Goal: Use online tool/utility: Utilize a website feature to perform a specific function

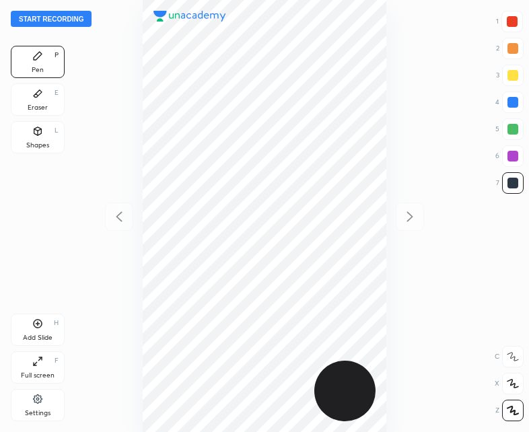
scroll to position [432, 314]
click at [46, 15] on button "Start recording" at bounding box center [51, 19] width 81 height 16
click at [34, 140] on div "Shapes L" at bounding box center [38, 137] width 54 height 32
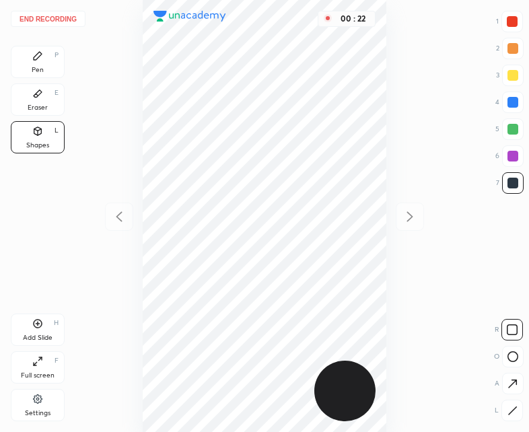
click at [46, 64] on div "Pen P" at bounding box center [38, 62] width 54 height 32
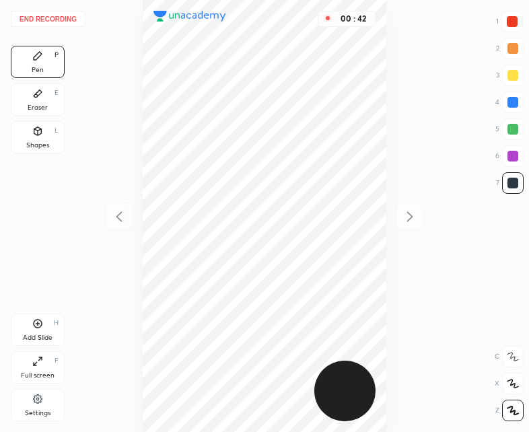
click at [37, 101] on div "Eraser E" at bounding box center [38, 99] width 54 height 32
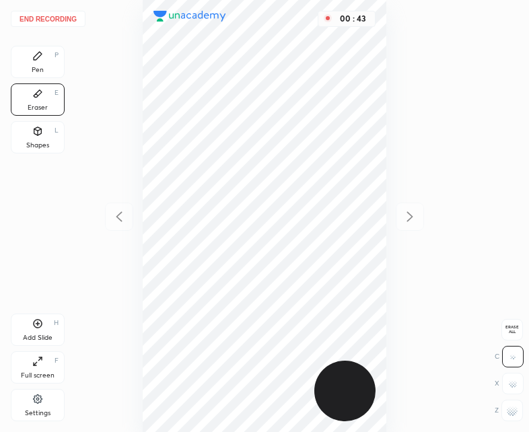
click at [41, 139] on div "Shapes L" at bounding box center [38, 137] width 54 height 32
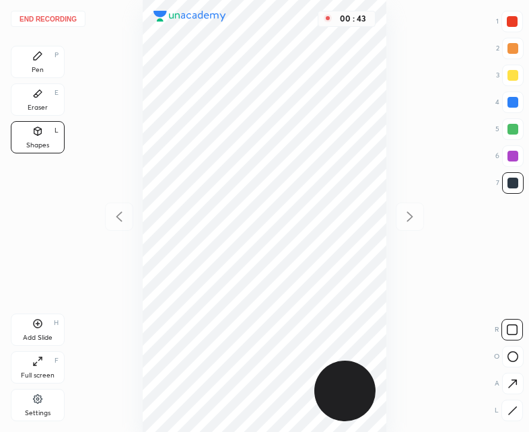
click at [28, 61] on div "Pen P" at bounding box center [38, 62] width 54 height 32
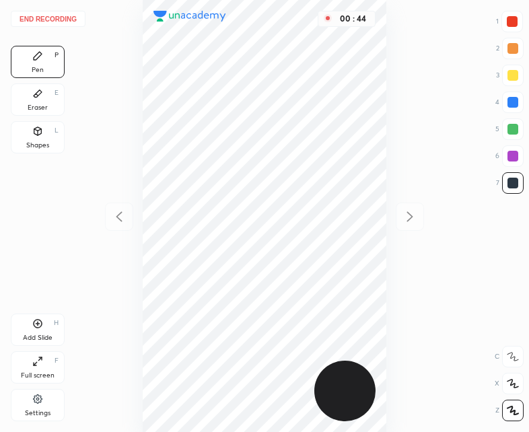
click at [38, 144] on div "Shapes" at bounding box center [37, 145] width 23 height 7
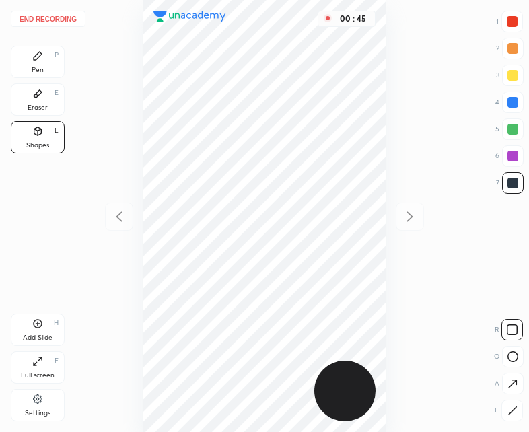
click at [516, 409] on icon at bounding box center [512, 411] width 10 height 10
click at [46, 67] on div "Pen P" at bounding box center [38, 62] width 54 height 32
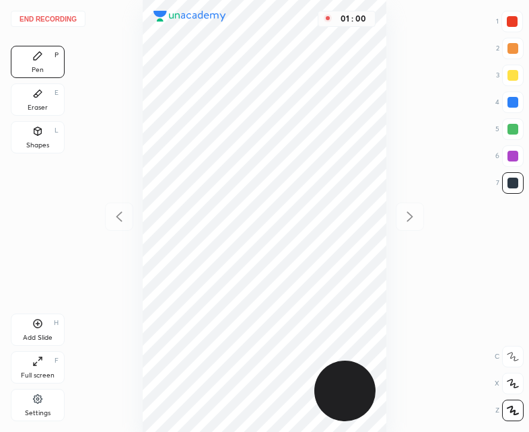
click at [509, 21] on div at bounding box center [512, 21] width 11 height 11
click at [507, 26] on div at bounding box center [512, 22] width 22 height 22
click at [44, 135] on div "Shapes L" at bounding box center [38, 137] width 54 height 32
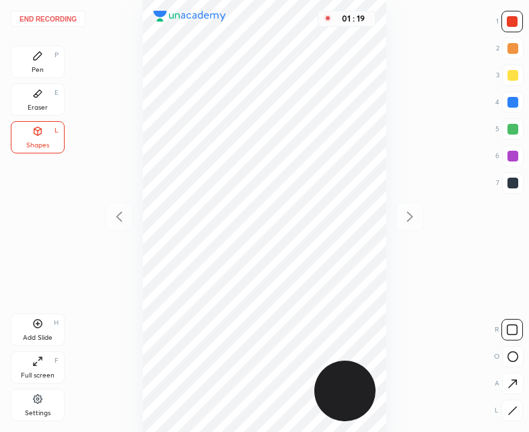
click at [512, 378] on icon at bounding box center [512, 384] width 14 height 14
click at [42, 63] on div "Pen P" at bounding box center [38, 62] width 54 height 32
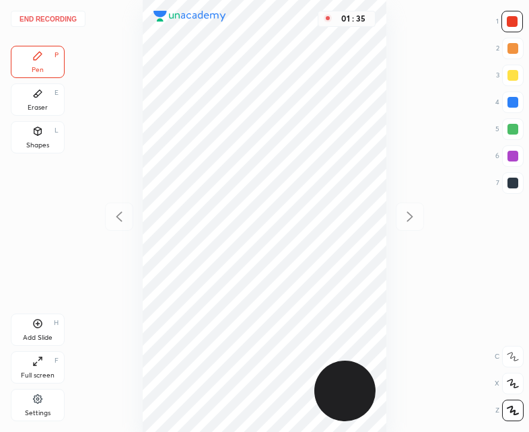
click at [44, 142] on div "Shapes" at bounding box center [37, 145] width 23 height 7
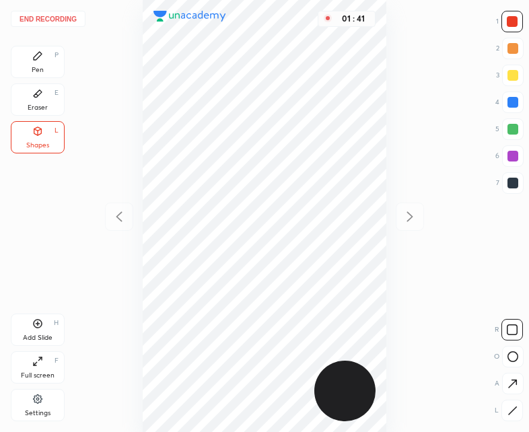
click at [514, 377] on icon at bounding box center [512, 384] width 14 height 14
click at [53, 71] on div "Pen P" at bounding box center [38, 62] width 54 height 32
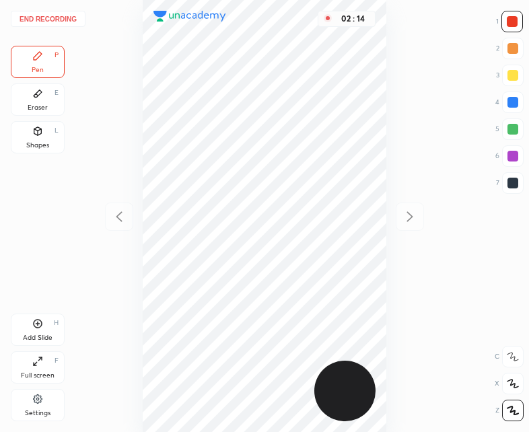
click at [44, 21] on button "End recording" at bounding box center [48, 19] width 75 height 16
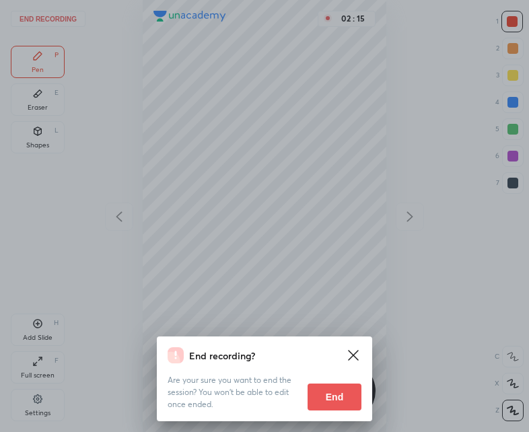
click at [349, 402] on button "End" at bounding box center [335, 397] width 54 height 27
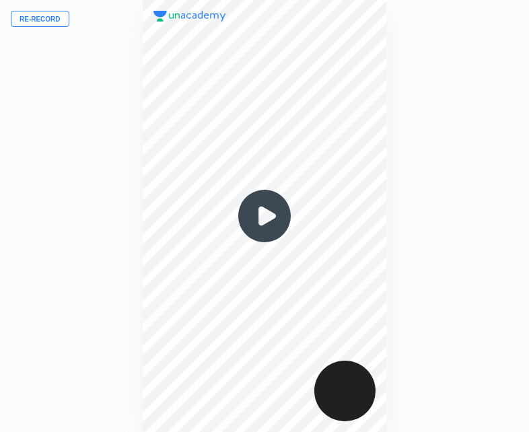
click at [42, 22] on button "Re-record" at bounding box center [40, 19] width 59 height 16
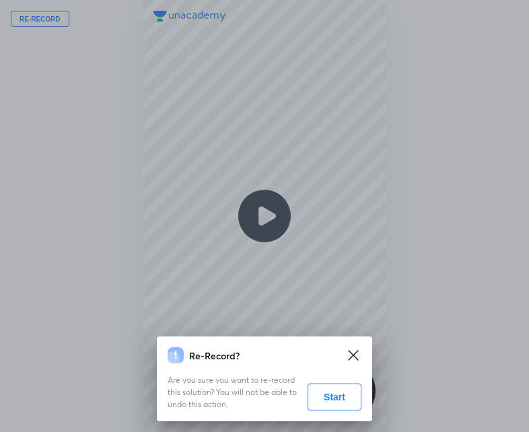
click at [349, 387] on button "Start" at bounding box center [335, 397] width 54 height 27
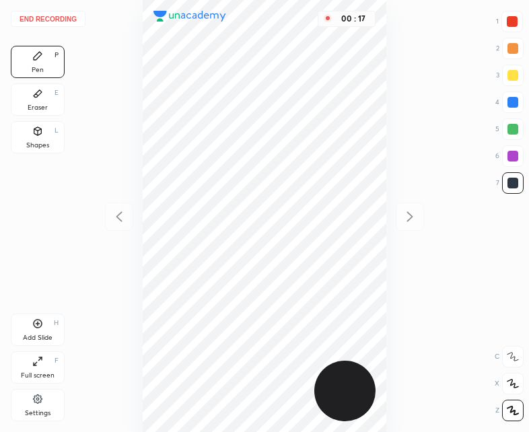
click at [28, 139] on div "Shapes L" at bounding box center [38, 137] width 54 height 32
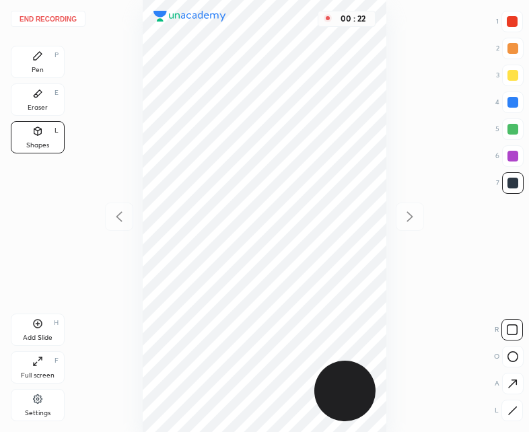
click at [44, 73] on div "Pen P" at bounding box center [38, 62] width 54 height 32
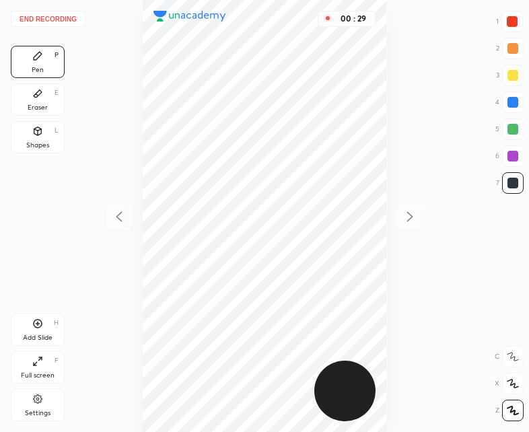
click at [518, 25] on div at bounding box center [512, 22] width 22 height 22
click at [34, 140] on div "Shapes L" at bounding box center [38, 137] width 54 height 32
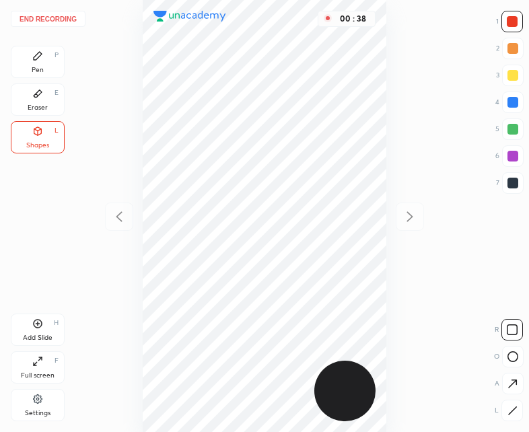
click at [513, 411] on icon at bounding box center [512, 411] width 10 height 10
click at [41, 72] on div "Pen" at bounding box center [38, 70] width 12 height 7
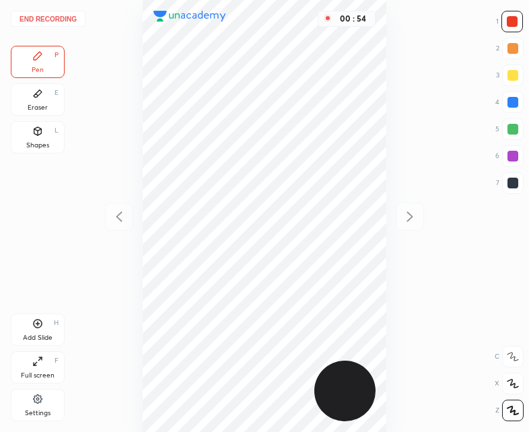
click at [49, 140] on div "Shapes L" at bounding box center [38, 137] width 54 height 32
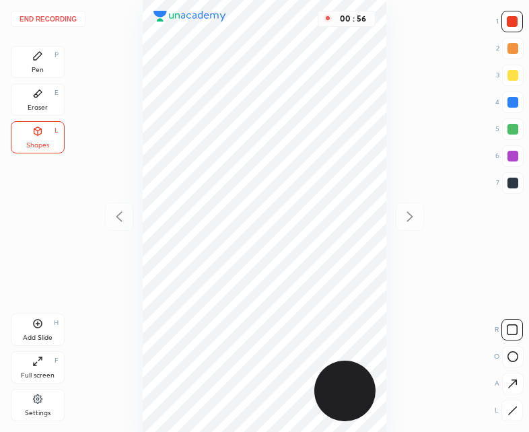
click at [512, 387] on icon at bounding box center [512, 384] width 14 height 14
click at [511, 181] on div at bounding box center [512, 183] width 11 height 11
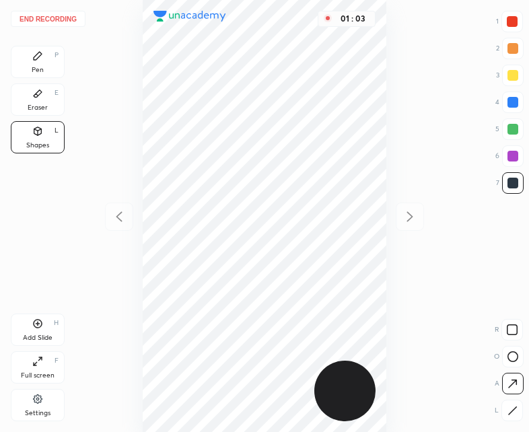
click at [44, 63] on div "Pen P" at bounding box center [38, 62] width 54 height 32
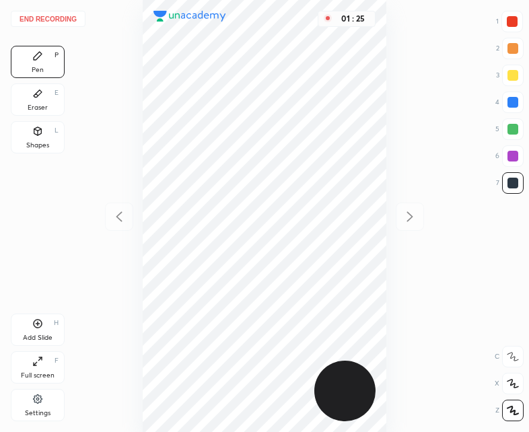
click at [67, 135] on div "End recording 1 2 3 4 5 6 7 R O A L C X Z Erase all C X Z Pen P Eraser E Shapes…" at bounding box center [264, 216] width 529 height 432
click at [44, 131] on div "Shapes L" at bounding box center [38, 137] width 54 height 32
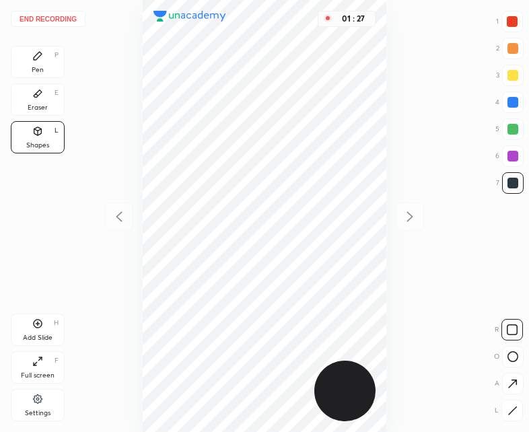
click at [518, 381] on icon at bounding box center [512, 384] width 14 height 14
click at [48, 73] on div "Pen P" at bounding box center [38, 62] width 54 height 32
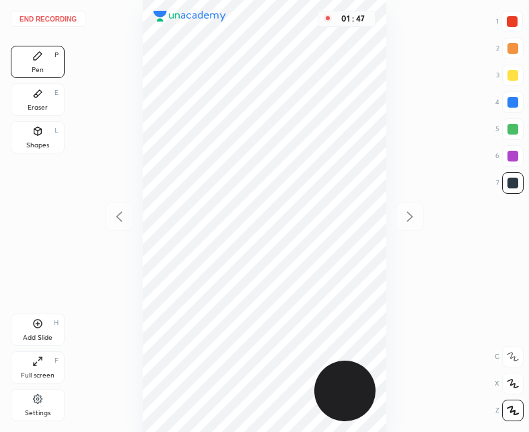
click at [36, 328] on icon at bounding box center [38, 324] width 9 height 9
click at [110, 217] on div at bounding box center [119, 217] width 28 height 28
click at [408, 210] on icon at bounding box center [410, 217] width 16 height 16
click at [130, 213] on div at bounding box center [119, 217] width 28 height 28
click at [416, 222] on icon at bounding box center [410, 217] width 16 height 16
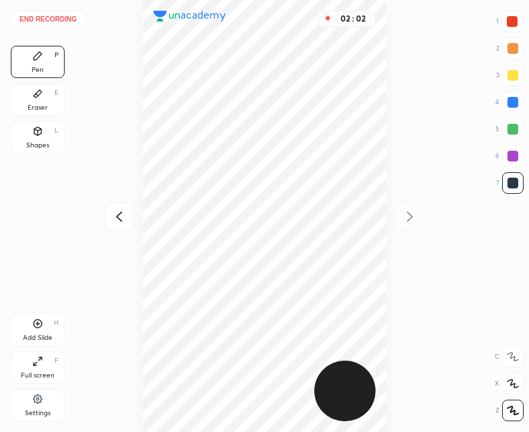
click at [129, 211] on div at bounding box center [119, 217] width 28 height 28
click at [415, 213] on icon at bounding box center [410, 217] width 16 height 16
click at [37, 139] on div "Shapes L" at bounding box center [38, 137] width 54 height 32
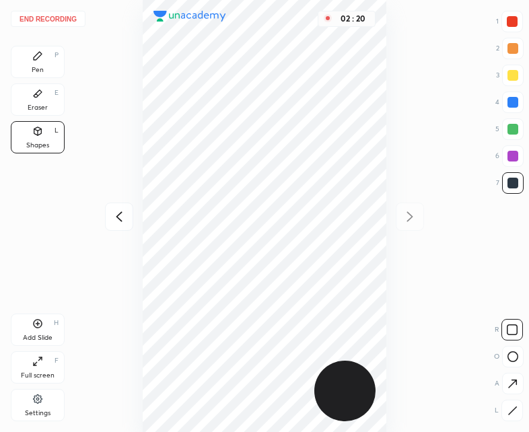
click at [511, 374] on div at bounding box center [513, 384] width 22 height 22
click at [28, 63] on div "Pen P" at bounding box center [38, 62] width 54 height 32
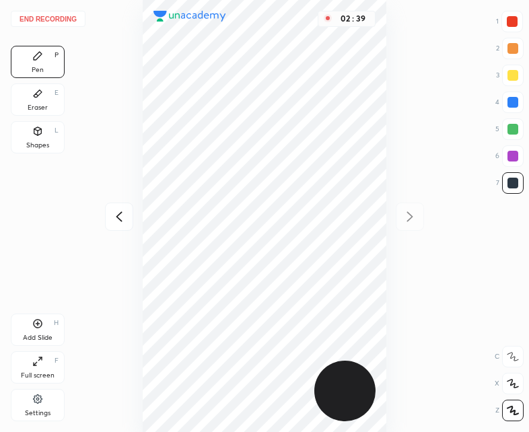
click at [123, 216] on icon at bounding box center [119, 217] width 16 height 16
click at [418, 217] on div at bounding box center [410, 217] width 28 height 28
click at [120, 221] on icon at bounding box center [119, 217] width 6 height 10
click at [51, 22] on button "End recording" at bounding box center [48, 19] width 75 height 16
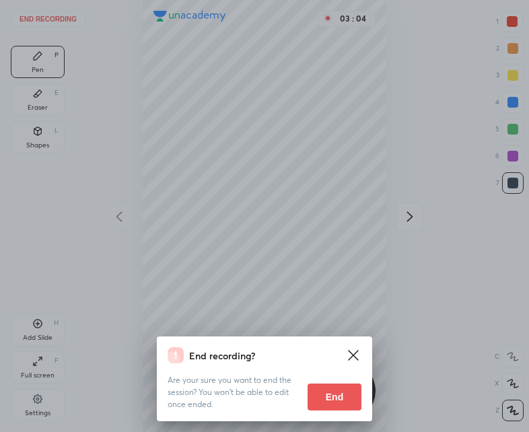
click at [336, 397] on button "End" at bounding box center [335, 397] width 54 height 27
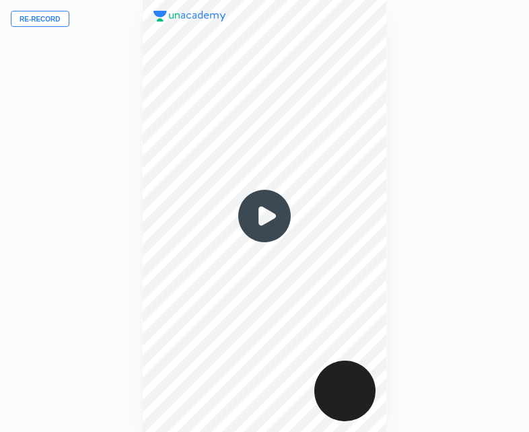
click at [262, 219] on img at bounding box center [264, 216] width 65 height 65
